Goal: Task Accomplishment & Management: Manage account settings

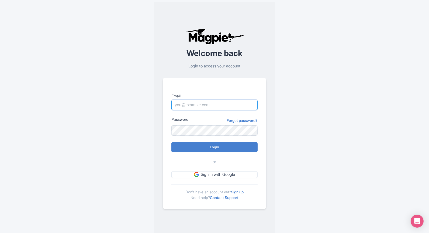
type input "marketing@eatingeurope.com"
click at [220, 155] on form "Email marketing@eatingeurope.com Password Forgot password? Login or Sign in wit…" at bounding box center [215, 135] width 86 height 85
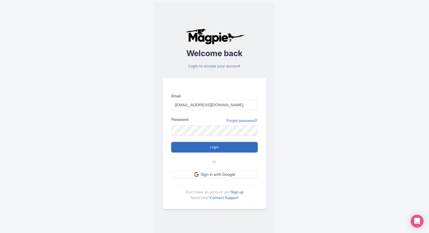
click at [218, 148] on input "Login" at bounding box center [215, 147] width 86 height 10
type input "Logging in..."
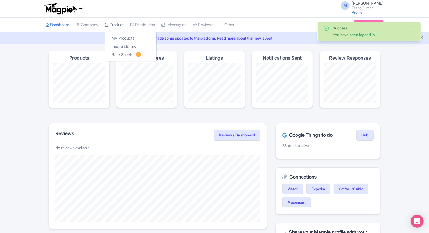
click at [115, 25] on link "Product" at bounding box center [114, 25] width 19 height 15
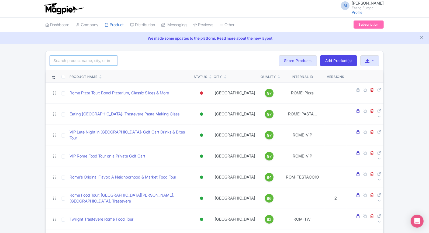
click at [92, 62] on input "search" at bounding box center [83, 61] width 67 height 10
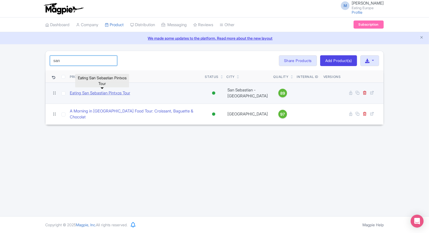
type input "san"
click at [94, 93] on link "Eating San Sebastian Pintxos Tour" at bounding box center [100, 93] width 60 height 6
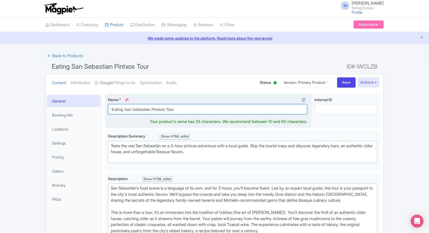
drag, startPoint x: 176, startPoint y: 108, endPoint x: 110, endPoint y: 106, distance: 65.8
click at [110, 106] on input "Eating San Sebastian Pintxos Tour" at bounding box center [207, 109] width 199 height 10
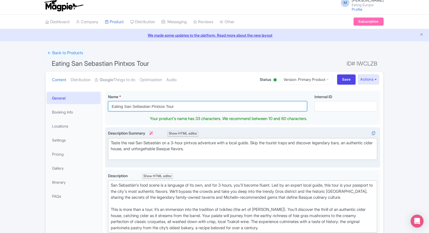
scroll to position [5, 0]
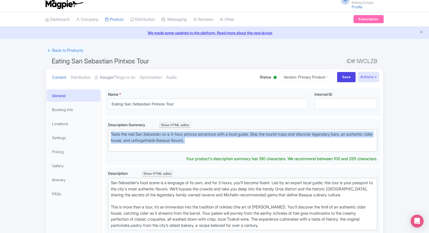
drag, startPoint x: 223, startPoint y: 147, endPoint x: 105, endPoint y: 135, distance: 119.0
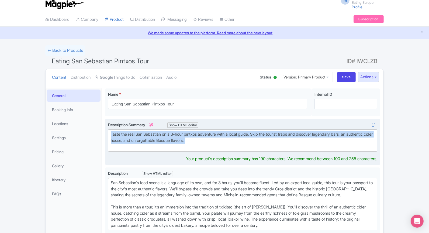
type trix-editor "<div>Taste the real San Sebastián on a 3-hour pintxos adventure with a local gu…"
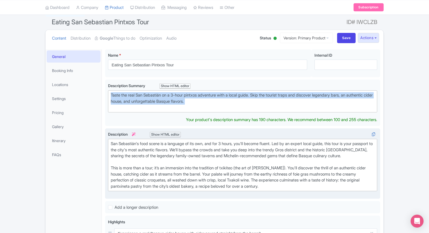
scroll to position [47, 0]
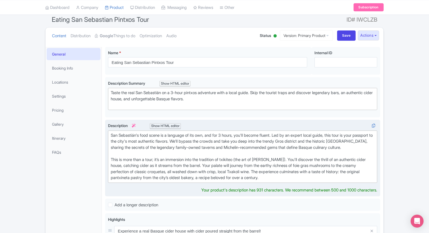
drag, startPoint x: 111, startPoint y: 141, endPoint x: 189, endPoint y: 172, distance: 84.1
click at [189, 172] on div "San Sebastián's food scene is a language of its own, and for 3 hours, you'll be…" at bounding box center [243, 156] width 264 height 49
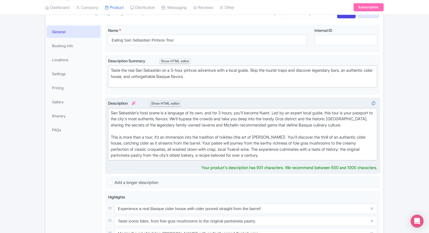
scroll to position [88, 0]
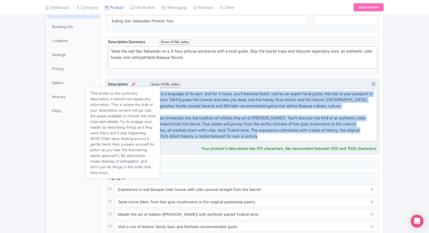
drag, startPoint x: 294, startPoint y: 135, endPoint x: 110, endPoint y: 82, distance: 191.9
click at [110, 82] on div "Description i Show HTML editor Bold Italic Strikethrough Link Heading Quote Cod…" at bounding box center [242, 111] width 269 height 60
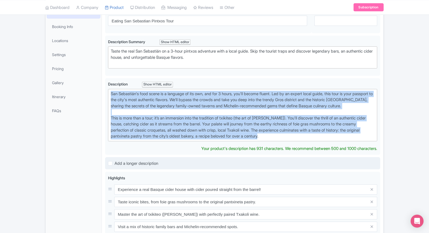
type trix-editor "<div>San Sebastián's food scene is a language of its own, and for 3 hours, you'…"
copy div "San Sebastián's food scene is a language of its own, and for 3 hours, you'll be…"
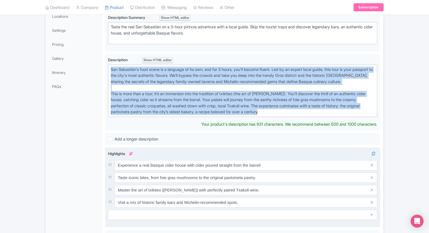
scroll to position [126, 0]
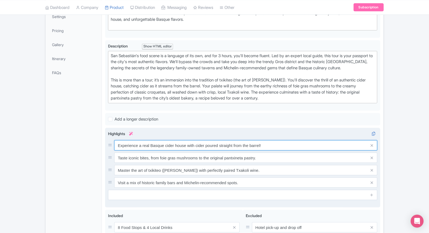
drag, startPoint x: 272, startPoint y: 149, endPoint x: 105, endPoint y: 141, distance: 167.4
click at [105, 141] on div "Experience a real Basque cider house with cider poured straight from the barrel…" at bounding box center [242, 168] width 275 height 80
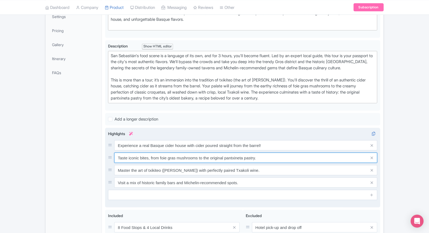
drag, startPoint x: 117, startPoint y: 154, endPoint x: 277, endPoint y: 158, distance: 160.2
click at [277, 158] on input "Taste iconic bites, from foie gras mushrooms to the original pantxineta pastry." at bounding box center [245, 158] width 263 height 10
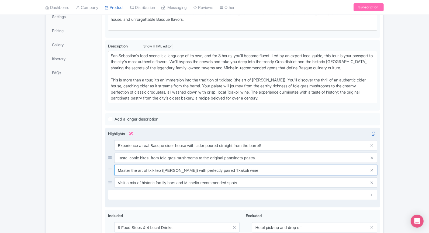
drag, startPoint x: 118, startPoint y: 169, endPoint x: 276, endPoint y: 167, distance: 157.8
click at [276, 167] on input "Master the art of txikiteo (bar-hopping) with perfectly paired Txakoli wine." at bounding box center [245, 170] width 263 height 10
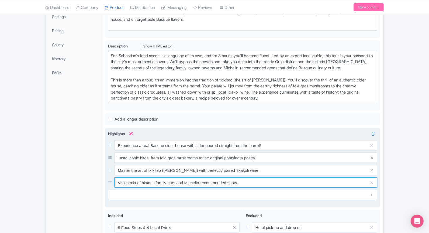
drag, startPoint x: 119, startPoint y: 180, endPoint x: 297, endPoint y: 179, distance: 178.3
click at [297, 179] on input "Visit a mix of historic family bars and Michelin-recommended spots." at bounding box center [245, 182] width 263 height 10
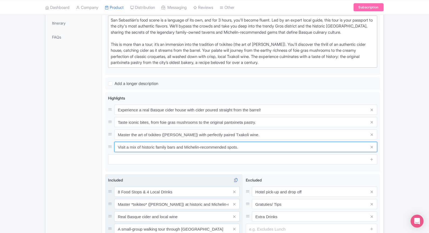
scroll to position [210, 0]
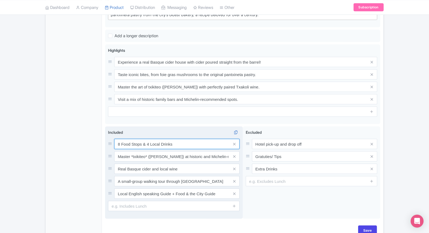
drag, startPoint x: 179, startPoint y: 143, endPoint x: 110, endPoint y: 142, distance: 68.8
click at [110, 142] on div "8 Food Stops & 4 Local Drinks" at bounding box center [174, 144] width 132 height 10
drag, startPoint x: 117, startPoint y: 155, endPoint x: 239, endPoint y: 158, distance: 121.9
click at [239, 158] on div "Master *txikiteo* (bar-hopping) at historic and Michelin-recommended spots, tas…" at bounding box center [176, 156] width 125 height 10
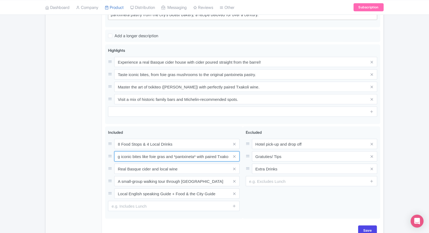
scroll to position [0, 0]
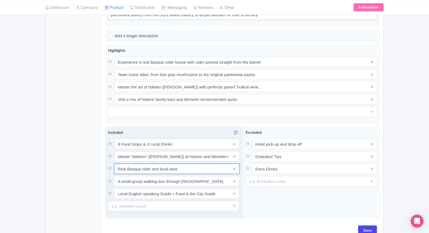
drag, startPoint x: 170, startPoint y: 168, endPoint x: 117, endPoint y: 168, distance: 52.6
click at [117, 168] on input "Real Basque cider and local wine" at bounding box center [176, 169] width 125 height 10
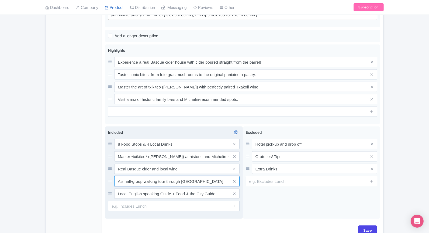
drag, startPoint x: 196, startPoint y: 179, endPoint x: 108, endPoint y: 179, distance: 87.9
click at [108, 179] on div "A small-group walking tour through San Sebastian" at bounding box center [174, 181] width 132 height 10
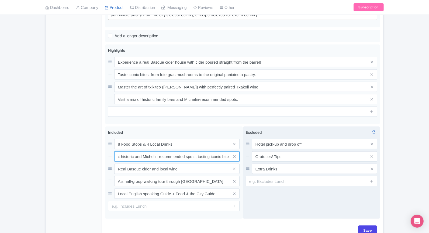
scroll to position [0, 156]
drag, startPoint x: 203, startPoint y: 156, endPoint x: 243, endPoint y: 153, distance: 40.1
click at [243, 153] on div "8 Food Stops & 4 Local Drinks Master *txikiteo* (bar-hopping) at historic and M…" at bounding box center [242, 173] width 275 height 94
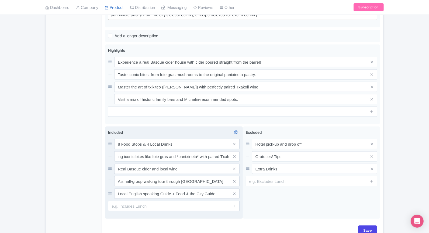
click at [229, 153] on span at bounding box center [234, 156] width 11 height 10
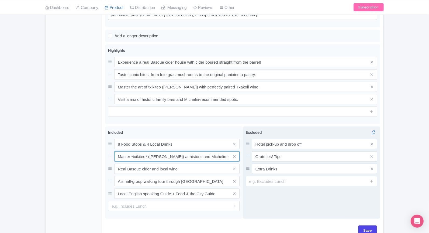
drag, startPoint x: 226, startPoint y: 154, endPoint x: 243, endPoint y: 155, distance: 17.5
click at [246, 154] on div "8 Food Stops & 4 Local Drinks Master *txikiteo* (bar-hopping) at historic and M…" at bounding box center [242, 173] width 275 height 94
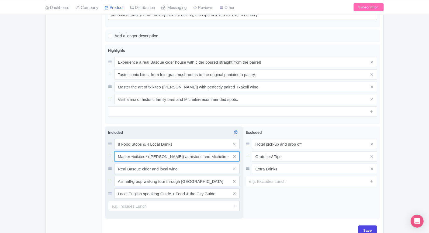
click at [214, 155] on input "Master *txikiteo* (bar-hopping) at historic and Michelin-recommended spots, tas…" at bounding box center [176, 156] width 125 height 10
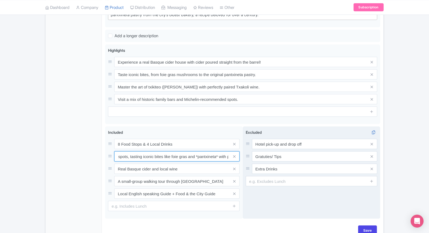
scroll to position [0, 159]
drag, startPoint x: 220, startPoint y: 154, endPoint x: 251, endPoint y: 155, distance: 31.6
click at [251, 155] on div "8 Food Stops & 4 Local Drinks Master *txikiteo* (bar-hopping) at historic and M…" at bounding box center [242, 173] width 275 height 94
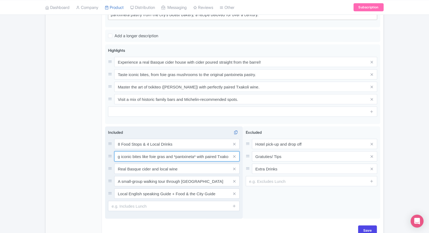
click at [225, 153] on input "Master *txikiteo* (bar-hopping) at historic and Michelin-recommended spots, tas…" at bounding box center [176, 156] width 125 height 10
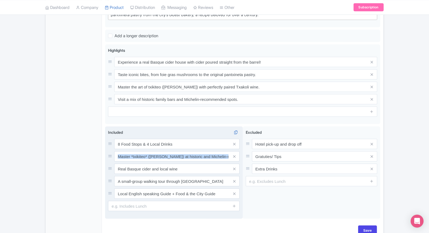
drag, startPoint x: 229, startPoint y: 153, endPoint x: 129, endPoint y: 153, distance: 100.6
click at [129, 153] on div "Master *txikiteo* (bar-hopping) at historic and Michelin-recommended spots, tas…" at bounding box center [176, 156] width 125 height 10
drag, startPoint x: 230, startPoint y: 155, endPoint x: 176, endPoint y: 155, distance: 53.9
click at [176, 155] on div "Master *txikiteo* (bar-hopping) at historic and Michelin-recommended spots, tas…" at bounding box center [176, 156] width 125 height 10
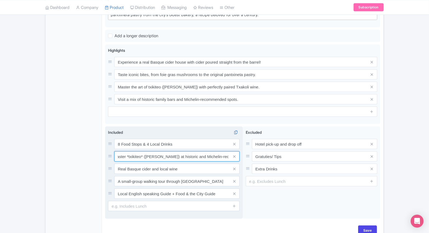
click at [142, 153] on input "Master *txikiteo* (bar-hopping) at historic and Michelin-recommended spots, tas…" at bounding box center [176, 156] width 125 height 10
click at [129, 156] on input "Master *txikiteo (bar-hopping) at historic and Michelin-recommended spots, tast…" at bounding box center [176, 156] width 125 height 10
click at [219, 157] on input "Master txikiteo (bar-hopping) at historic and Michelin-recommended spots, tasti…" at bounding box center [176, 156] width 125 height 10
drag, startPoint x: 205, startPoint y: 156, endPoint x: 228, endPoint y: 157, distance: 23.2
click at [228, 157] on input "Master txikiteo (bar-hopping) at historic and Michelin-recommended spots, tasti…" at bounding box center [176, 156] width 125 height 10
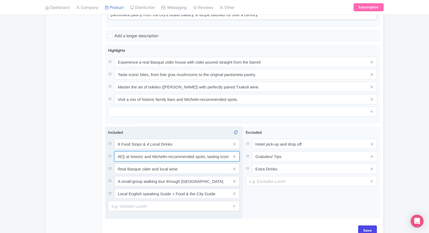
scroll to position [0, 61]
click at [190, 155] on input "Master txikiteo (bar-hopping) at historic and Michelin-recommended spots, tasti…" at bounding box center [176, 156] width 125 height 10
drag, startPoint x: 190, startPoint y: 155, endPoint x: 232, endPoint y: 158, distance: 42.2
click at [232, 158] on div "Master txikiteo (bar-hopping) at historic and Michelin-recommended spots, tasti…" at bounding box center [176, 156] width 125 height 10
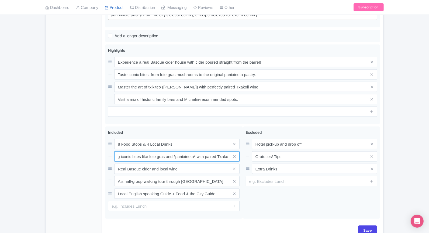
type input "Master txikiteo (bar-hopping) at historic and Michelin-recommended spots, tasti…"
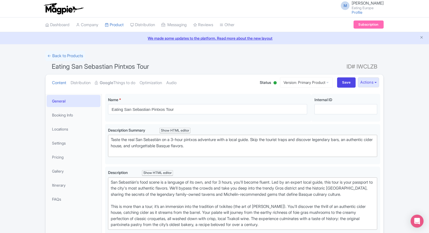
click at [62, 164] on li "Gallery" at bounding box center [74, 171] width 56 height 14
click at [62, 167] on link "Gallery" at bounding box center [74, 171] width 54 height 12
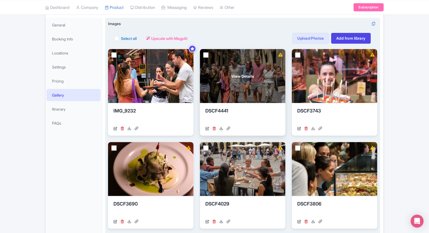
scroll to position [87, 0]
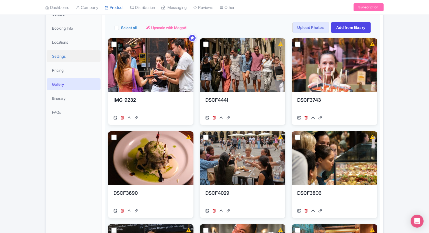
click at [57, 55] on link "Settings" at bounding box center [74, 56] width 54 height 12
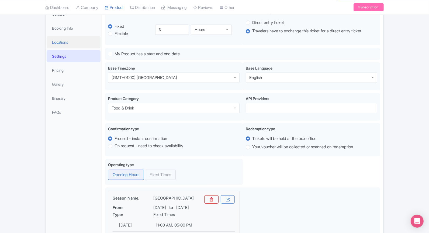
click at [66, 40] on link "Locations" at bounding box center [74, 42] width 54 height 12
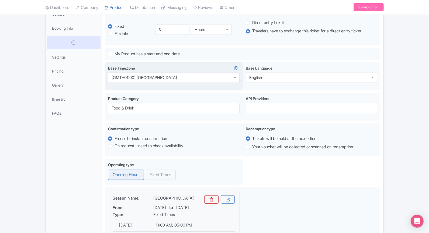
scroll to position [69, 0]
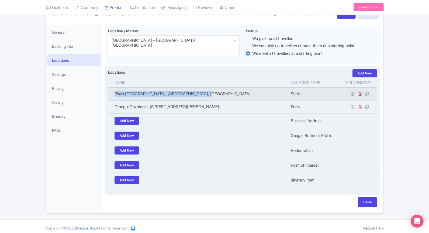
drag, startPoint x: 219, startPoint y: 94, endPoint x: 111, endPoint y: 91, distance: 107.9
click at [111, 91] on td "Plaza Cataluña, Donostia-San Sebastian, Spain" at bounding box center [198, 93] width 180 height 13
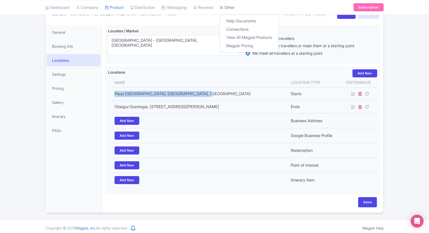
copy td "Plaza Cataluña, Donostia-San Sebastian, Spain"
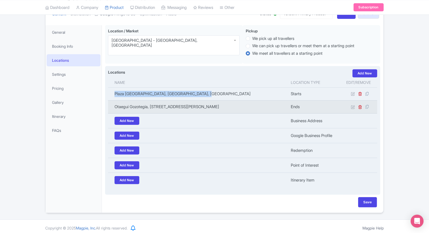
drag, startPoint x: 255, startPoint y: 105, endPoint x: 131, endPoint y: 101, distance: 124.1
click at [131, 101] on td "Otaegui Gozotegia, San Martin Kalea, 30, 20005 Donostia, Gipuzkoa, Spain" at bounding box center [198, 106] width 180 height 13
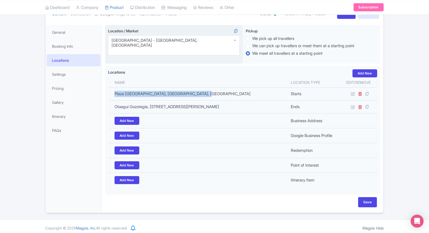
copy td "Otaegui Gozotegia, San Martin Kalea, 30, 20005 Donostia, Gipuzkoa, Spain"
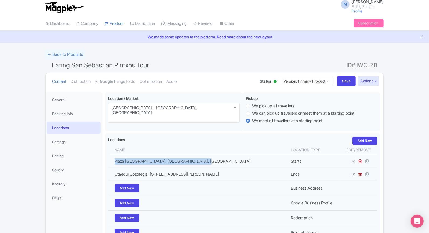
scroll to position [0, 0]
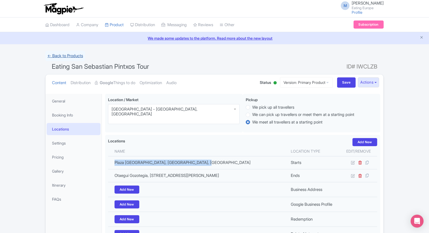
click at [58, 53] on link "← Back to Products" at bounding box center [65, 56] width 40 height 11
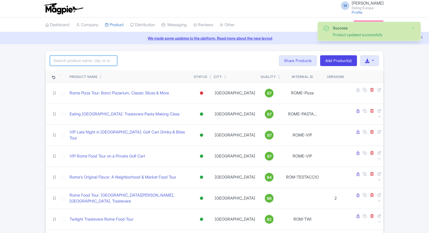
click at [87, 58] on input "search" at bounding box center [83, 61] width 67 height 10
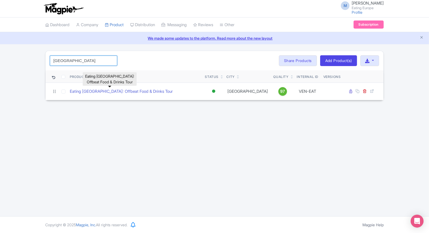
click at [73, 62] on input "[GEOGRAPHIC_DATA]" at bounding box center [83, 61] width 67 height 10
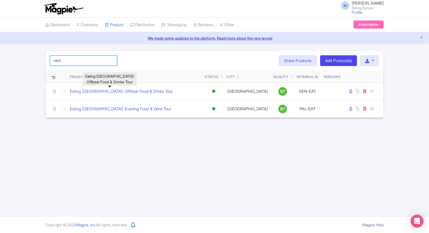
click at [74, 59] on input "veni" at bounding box center [83, 61] width 67 height 10
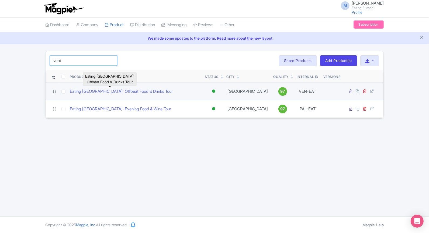
type input "veni"
click at [63, 91] on input "checkbox" at bounding box center [63, 92] width 4 height 4
checkbox input "true"
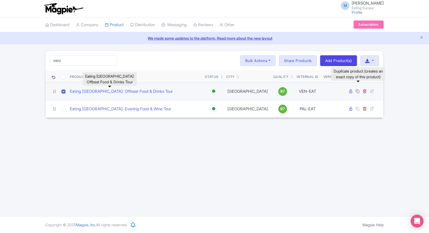
click at [359, 91] on icon at bounding box center [358, 91] width 4 height 4
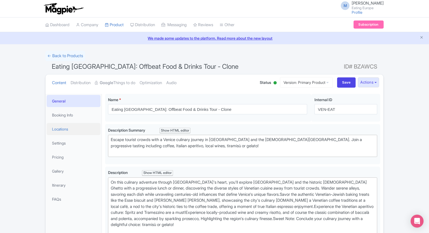
click at [69, 128] on link "Locations" at bounding box center [74, 129] width 54 height 12
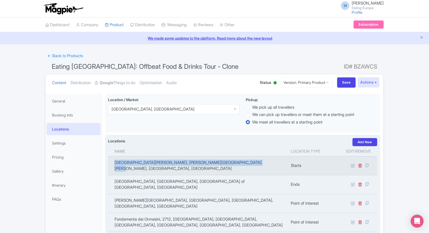
drag, startPoint x: 260, startPoint y: 162, endPoint x: 110, endPoint y: 162, distance: 149.4
click at [110, 162] on td "Campo Santi Apostoli, Campo Santi Apostoli, 30121 Venezia VE, Italy" at bounding box center [198, 165] width 180 height 19
copy td "Campo Santi Apostoli, Campo Santi Apostoli, 30121 Venezia VE, Italy"
click at [354, 163] on icon at bounding box center [353, 165] width 4 height 4
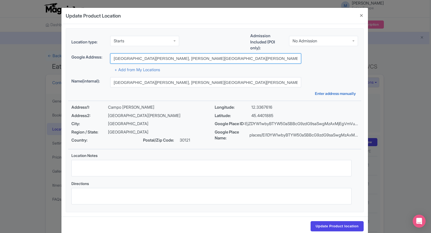
drag, startPoint x: 249, startPoint y: 59, endPoint x: 106, endPoint y: 58, distance: 143.5
click at [107, 58] on div "Google Address: Campo Santi Apostoli, Campo Santi Apostoli, 30121 Venezia VE, I…" at bounding box center [214, 58] width 287 height 10
paste input "Algiubagio Restaurant, Fondamente Nove, 5039"
type input "Algiubagio Restaurant, Fondamente Nove, 5039, 30121 Venezia VE, Italy"
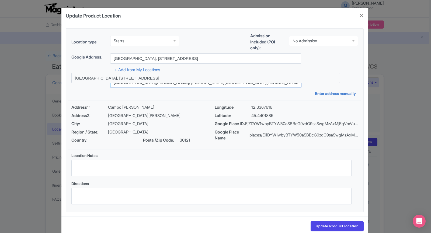
drag, startPoint x: 243, startPoint y: 81, endPoint x: 105, endPoint y: 83, distance: 138.4
click at [105, 83] on div "Name(internal): Campo Santi Apostoli, Campo Santi Apostoli, 30121 Venezia VE, I…" at bounding box center [214, 82] width 287 height 10
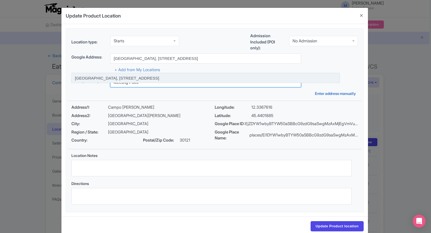
type input "Meeting Point"
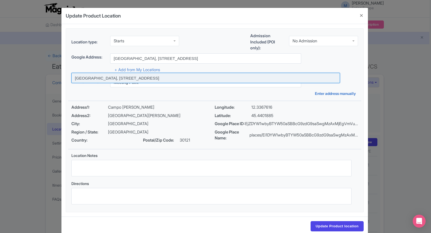
click at [103, 79] on input at bounding box center [205, 78] width 269 height 10
type input "[GEOGRAPHIC_DATA], [STREET_ADDRESS]"
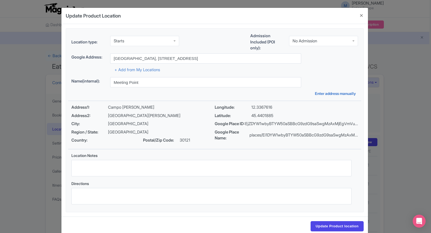
type input "[GEOGRAPHIC_DATA], [STREET_ADDRESS]"
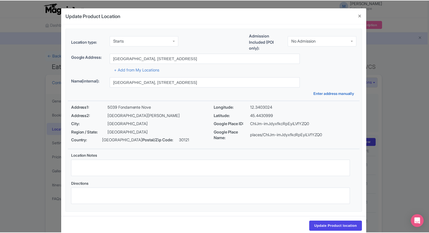
scroll to position [10, 0]
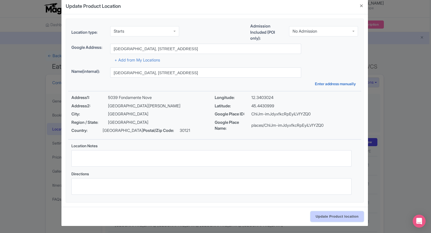
click at [332, 218] on input "Update Product location" at bounding box center [337, 216] width 53 height 10
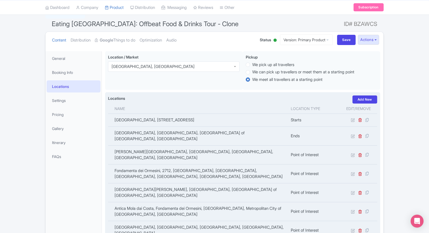
scroll to position [44, 0]
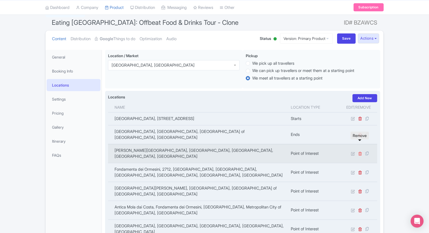
click at [362, 152] on icon at bounding box center [360, 154] width 4 height 4
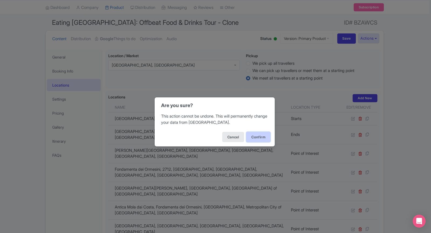
click at [265, 136] on button "Confirm" at bounding box center [258, 137] width 24 height 10
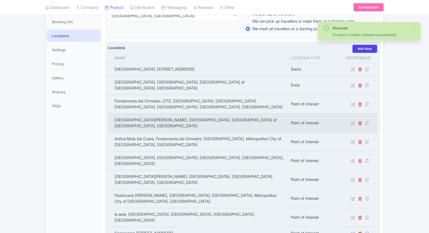
scroll to position [93, 0]
click at [362, 121] on icon at bounding box center [360, 123] width 4 height 4
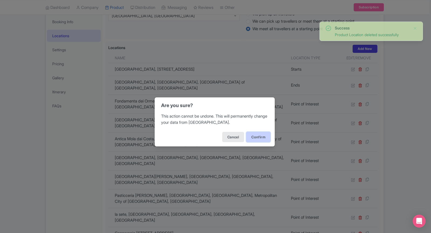
click at [263, 138] on button "Confirm" at bounding box center [258, 137] width 24 height 10
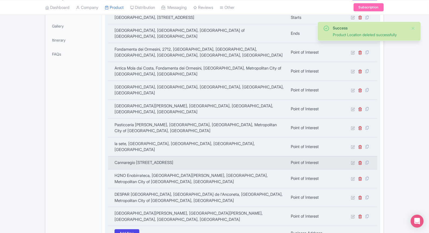
scroll to position [186, 0]
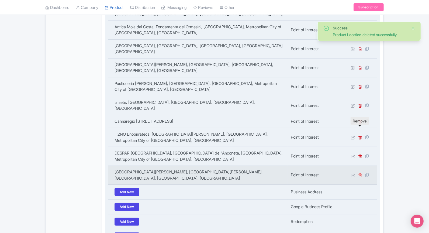
click at [361, 173] on icon at bounding box center [360, 175] width 4 height 4
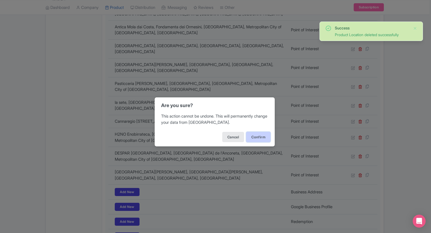
click at [259, 134] on button "Confirm" at bounding box center [258, 137] width 24 height 10
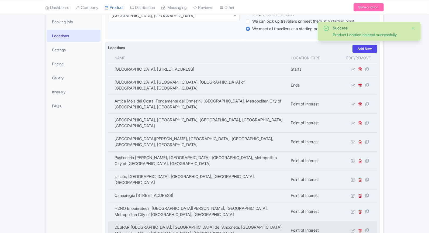
scroll to position [93, 0]
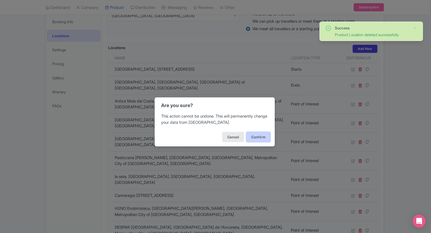
click at [260, 139] on button "Confirm" at bounding box center [258, 137] width 24 height 10
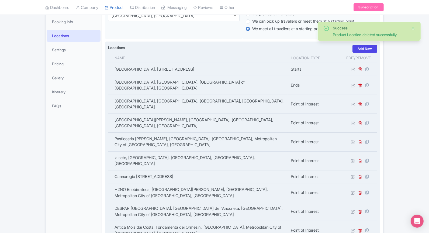
scroll to position [93, 0]
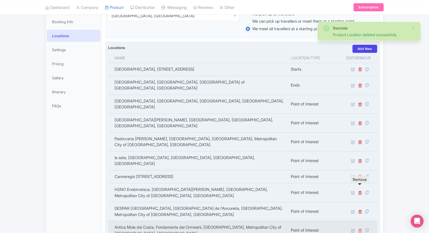
click at [359, 228] on icon at bounding box center [360, 230] width 4 height 4
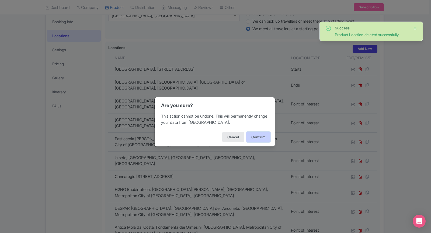
click at [256, 135] on button "Confirm" at bounding box center [258, 137] width 24 height 10
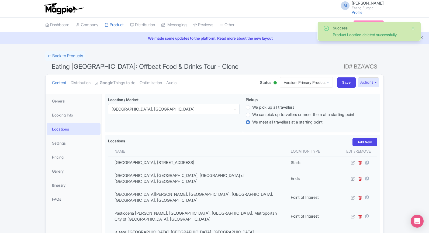
scroll to position [93, 0]
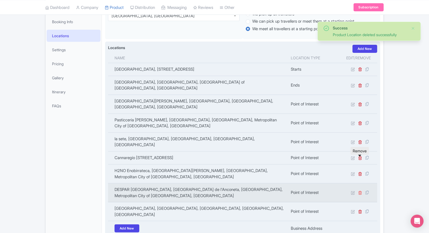
click at [360, 191] on icon at bounding box center [360, 193] width 4 height 4
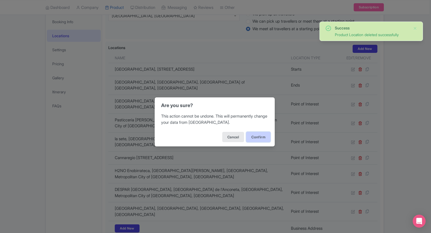
click at [266, 139] on button "Confirm" at bounding box center [258, 137] width 24 height 10
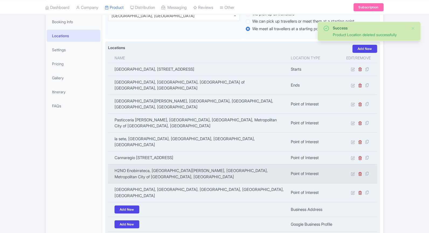
scroll to position [93, 0]
click at [360, 172] on icon at bounding box center [360, 174] width 4 height 4
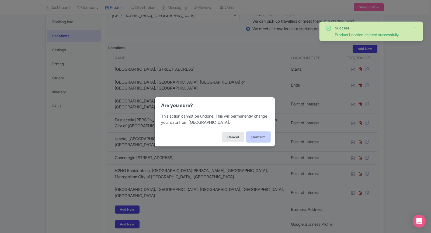
click at [264, 136] on button "Confirm" at bounding box center [258, 137] width 24 height 10
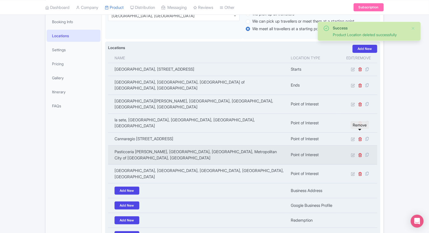
scroll to position [93, 0]
click at [359, 153] on icon at bounding box center [360, 155] width 4 height 4
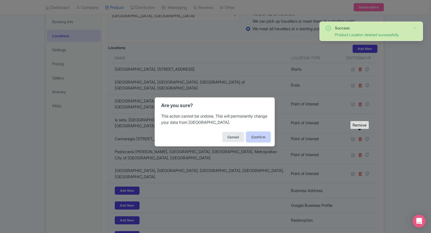
click at [265, 136] on button "Confirm" at bounding box center [258, 137] width 24 height 10
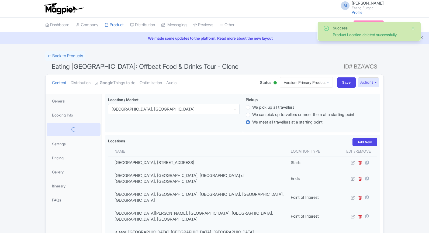
scroll to position [93, 0]
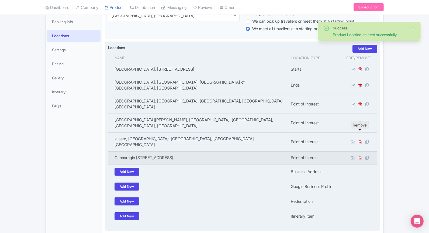
click at [360, 156] on icon at bounding box center [360, 158] width 4 height 4
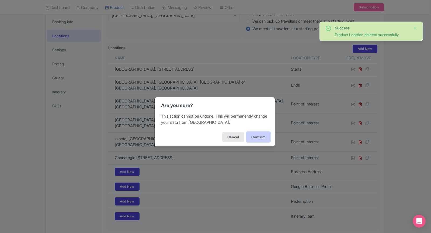
click at [267, 135] on button "Confirm" at bounding box center [258, 137] width 24 height 10
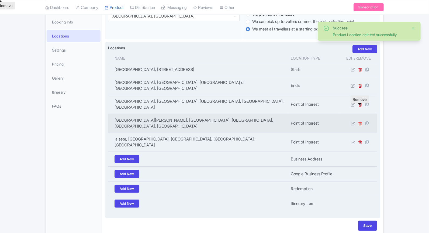
scroll to position [93, 0]
click at [359, 121] on icon at bounding box center [360, 123] width 4 height 4
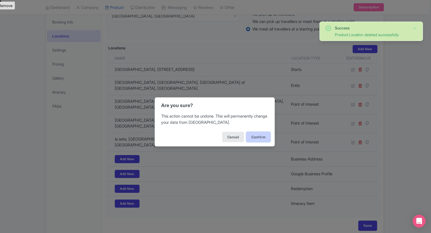
click at [259, 132] on button "Confirm" at bounding box center [258, 137] width 24 height 10
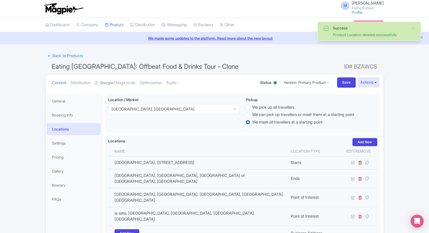
scroll to position [80, 0]
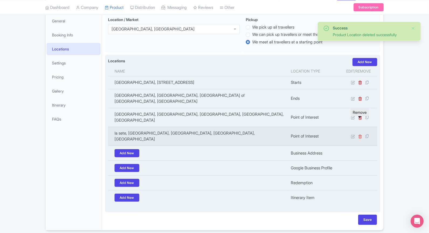
click at [360, 134] on icon at bounding box center [360, 136] width 4 height 4
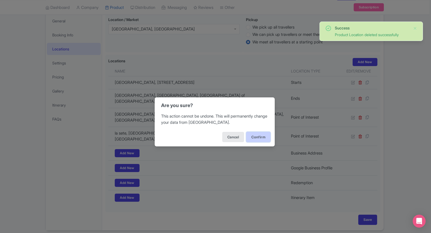
click at [264, 132] on button "Confirm" at bounding box center [258, 137] width 24 height 10
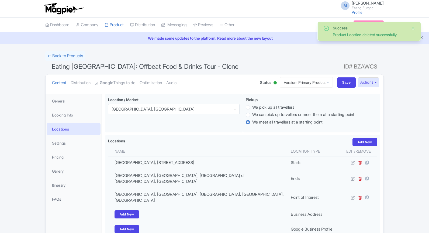
scroll to position [67, 0]
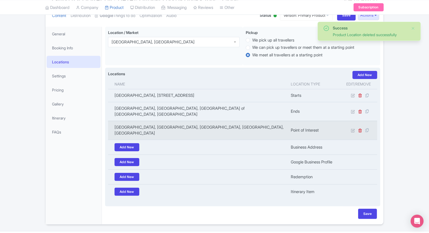
click at [358, 121] on td at bounding box center [358, 130] width 37 height 19
click at [360, 128] on icon at bounding box center [360, 130] width 4 height 4
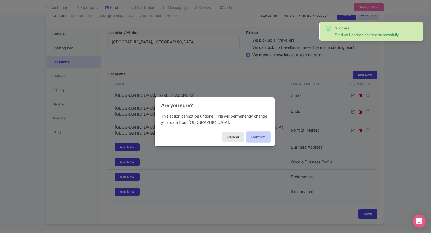
click at [269, 136] on button "Confirm" at bounding box center [258, 137] width 24 height 10
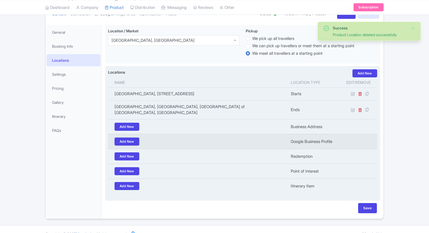
scroll to position [69, 0]
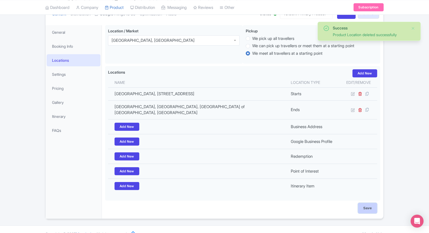
click at [368, 203] on input "Save" at bounding box center [367, 208] width 19 height 10
type input "Saving..."
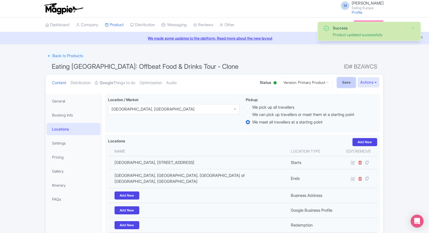
click at [344, 86] on input "Save" at bounding box center [346, 82] width 19 height 10
type input "Saving..."
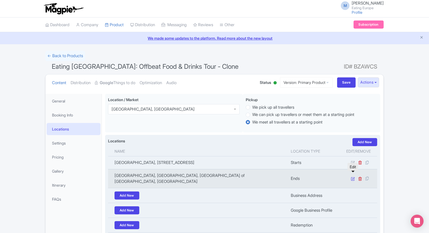
click at [354, 177] on icon at bounding box center [353, 179] width 4 height 4
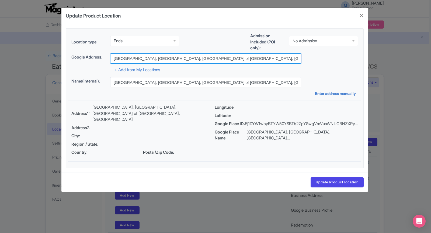
drag, startPoint x: 230, startPoint y: 56, endPoint x: 103, endPoint y: 58, distance: 127.3
click at [103, 58] on div "Google Address: Campo Santa Sofia, Venice, Metropolitan City of Venice, Italy" at bounding box center [214, 58] width 287 height 10
paste input "lle S. Felice, 3849, 30121 Venezia VE"
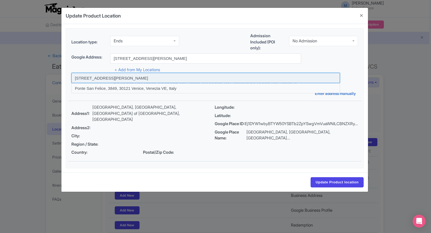
click at [178, 76] on input at bounding box center [205, 78] width 269 height 10
type input "Calle S. Felice, 3849, 30121 Venezia, VE, Italy"
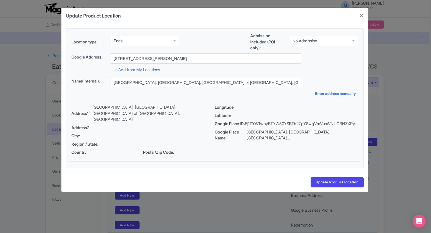
type input "Calle S. Felice, 3849, 30121 Venezia, VE, Italy"
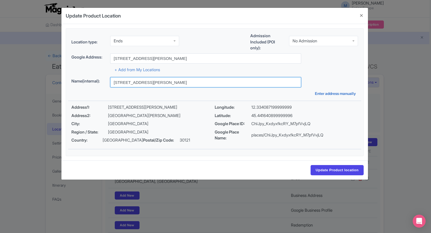
click at [225, 83] on input "Calle S. Felice, 3849, 30121 Venezia, VE, Italy" at bounding box center [205, 82] width 191 height 10
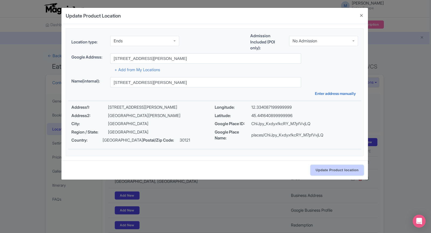
click at [345, 168] on input "Update Product location" at bounding box center [337, 170] width 53 height 10
